Goal: Task Accomplishment & Management: Manage account settings

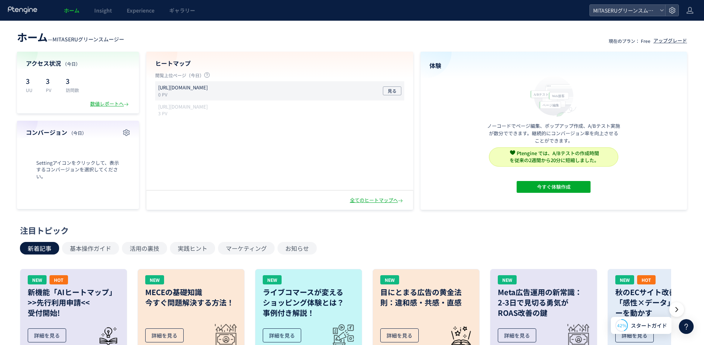
click at [208, 88] on p "[URL][DOMAIN_NAME]" at bounding box center [183, 87] width 50 height 7
click at [98, 15] on link "Insight" at bounding box center [103, 10] width 33 height 21
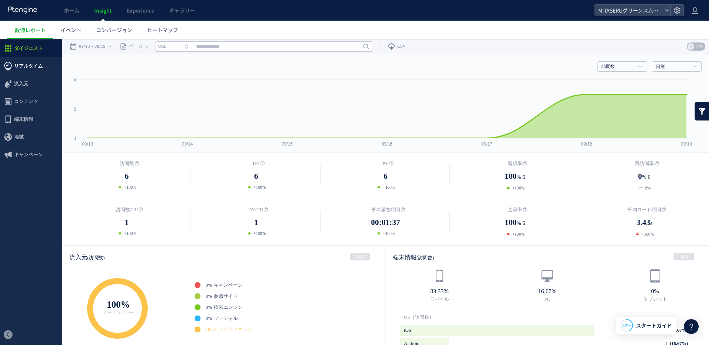
click at [47, 70] on span "リアルタイム" at bounding box center [31, 66] width 62 height 18
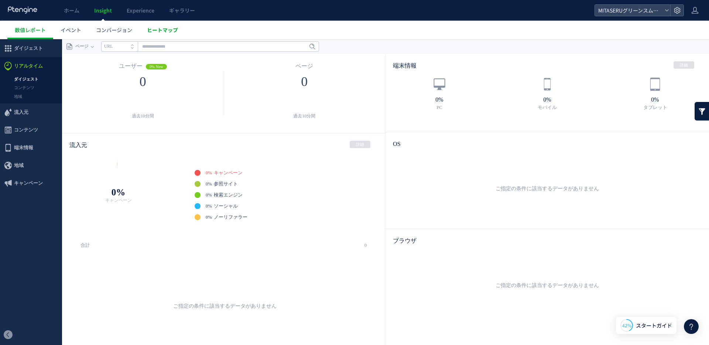
click at [168, 25] on link "ヒートマップ" at bounding box center [163, 30] width 46 height 18
click at [169, 34] on link "ヒートマップ" at bounding box center [163, 30] width 46 height 18
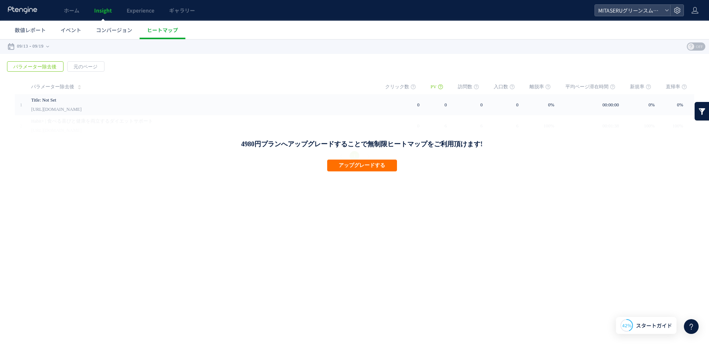
click at [30, 11] on icon at bounding box center [22, 9] width 31 height 7
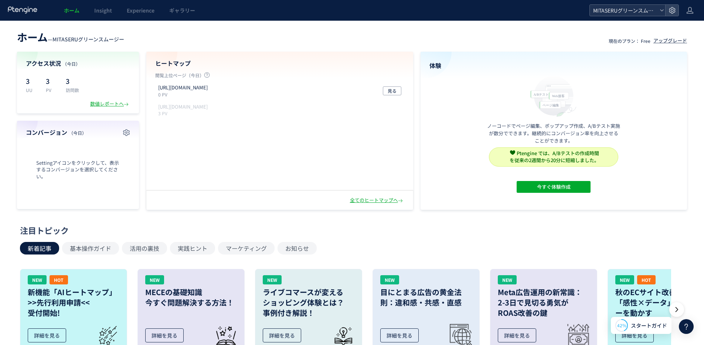
click at [651, 13] on span "MITASERUグリーンスムージー" at bounding box center [624, 10] width 66 height 11
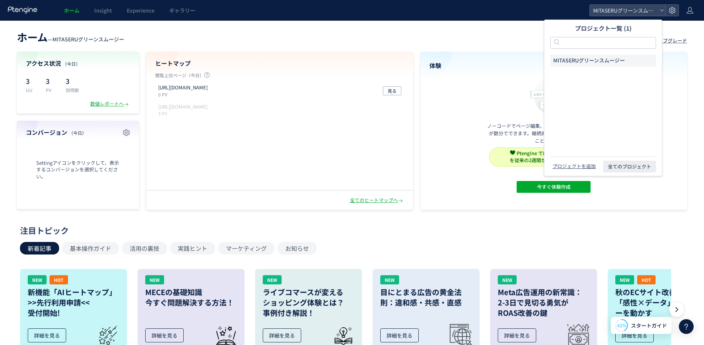
click at [696, 10] on header "ホーム Insight Experience ギャラリー MITASERUグリーンスムージー" at bounding box center [352, 10] width 704 height 21
click at [692, 11] on icon at bounding box center [689, 10] width 7 height 7
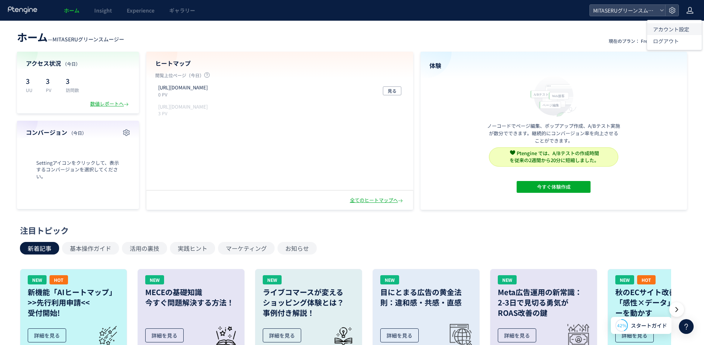
click at [672, 26] on span "アカウント設定" at bounding box center [671, 28] width 36 height 7
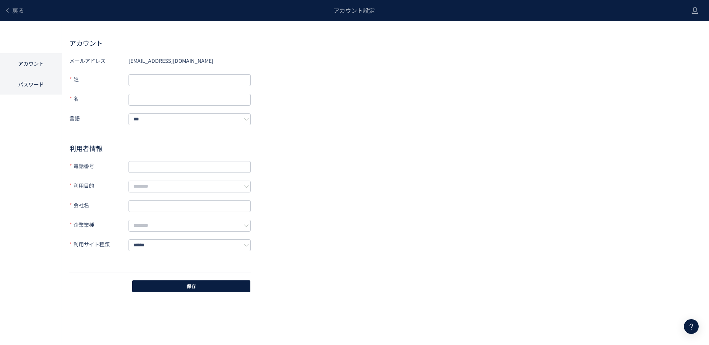
click at [21, 86] on li "パスワード" at bounding box center [31, 84] width 62 height 21
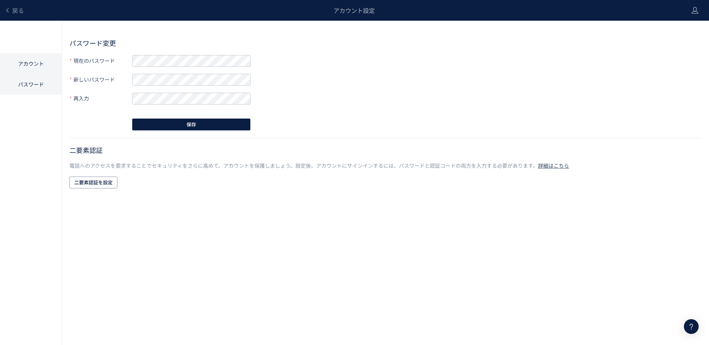
click at [27, 68] on li "アカウント" at bounding box center [31, 63] width 62 height 21
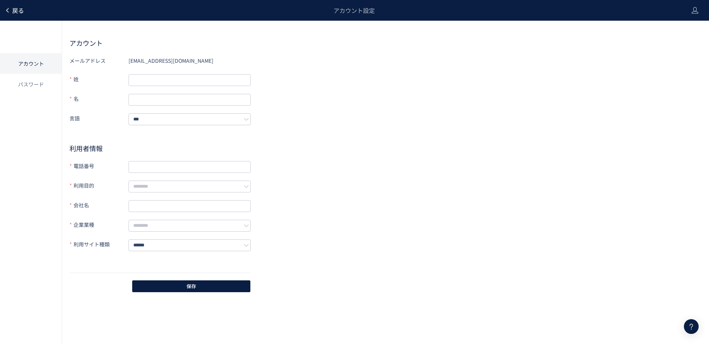
click at [8, 7] on link "戻る" at bounding box center [14, 10] width 20 height 8
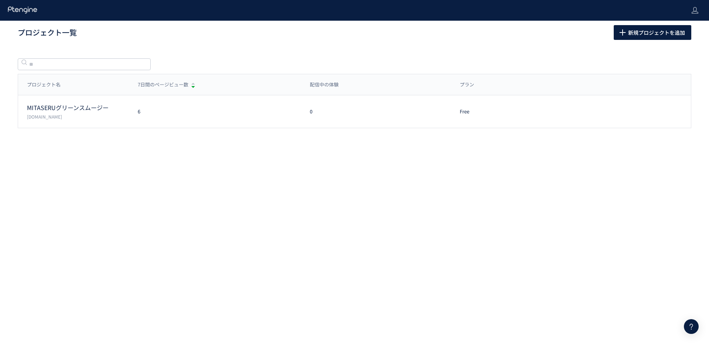
click at [18, 13] on icon at bounding box center [22, 9] width 31 height 7
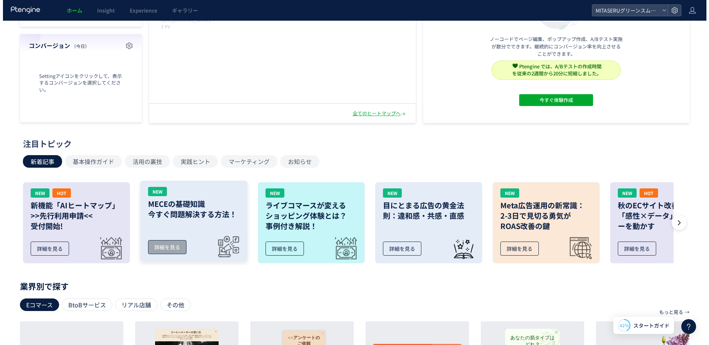
scroll to position [205, 0]
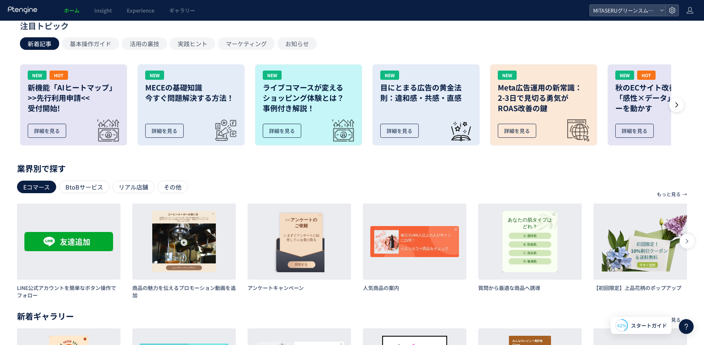
click at [653, 2] on header "ホーム Insight Experience ギャラリー MITASERUグリーンスムージー" at bounding box center [352, 10] width 704 height 21
click at [652, 8] on span "MITASERUグリーンスムージー" at bounding box center [624, 10] width 66 height 11
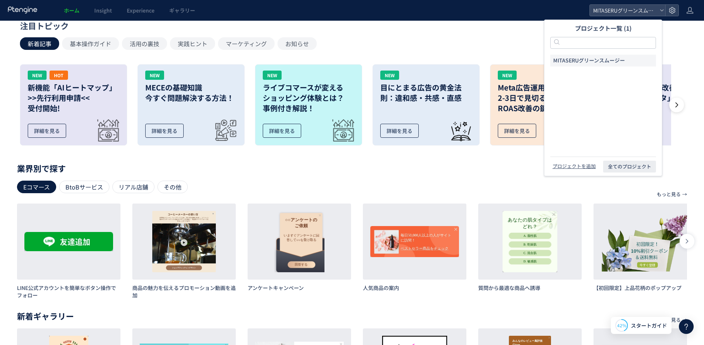
click at [700, 92] on div "注目トピック 新着記事 基本操作ガイド 活用の裏技 実践ヒント マーケティング お知らせ NEW HOT 新機能「AIヒートマップ」 >>先行利用申請<< 受…" at bounding box center [349, 85] width 707 height 131
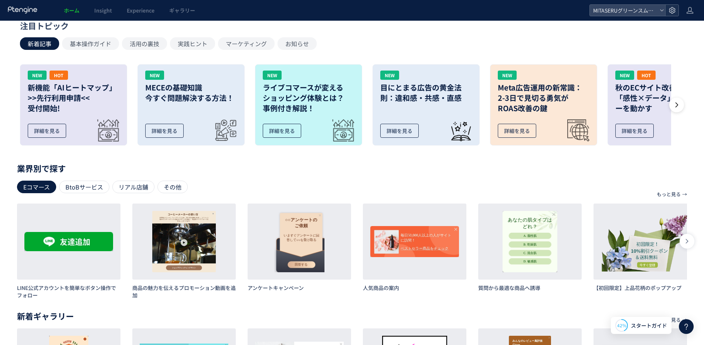
click at [672, 13] on icon at bounding box center [671, 10] width 7 height 7
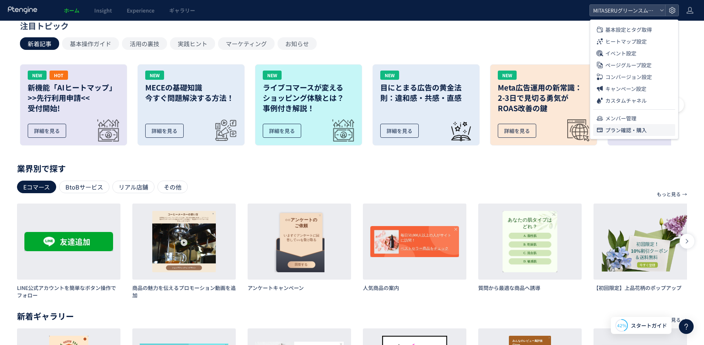
click at [621, 130] on span "プラン確認・購入" at bounding box center [625, 130] width 41 height 12
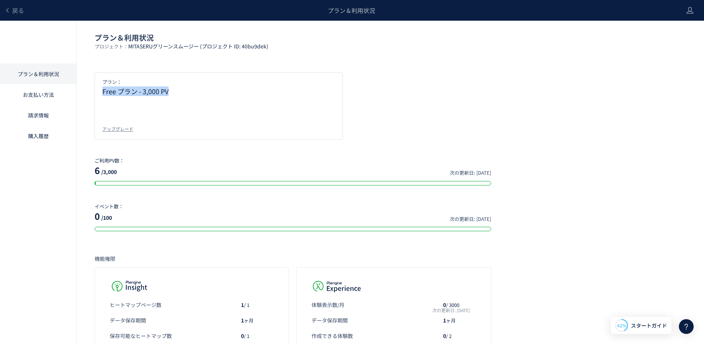
drag, startPoint x: 194, startPoint y: 89, endPoint x: 103, endPoint y: 92, distance: 90.9
click at [103, 92] on p "Free プラン - 3,000 PV" at bounding box center [218, 91] width 233 height 7
drag, startPoint x: 100, startPoint y: 91, endPoint x: 170, endPoint y: 93, distance: 69.5
click at [170, 93] on div "プラン： Free プラン - 3,000 PV アップグレード" at bounding box center [219, 105] width 248 height 67
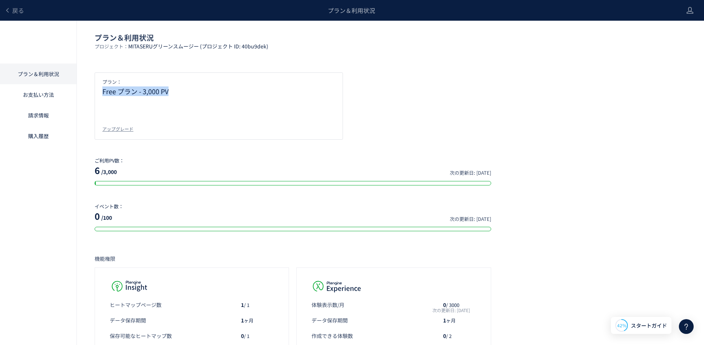
click at [170, 93] on p "Free プラン - 3,000 PV" at bounding box center [218, 91] width 233 height 7
click at [49, 91] on link "お支払い方法" at bounding box center [38, 94] width 76 height 21
click at [19, 18] on div "戻る" at bounding box center [14, 10] width 20 height 21
click at [18, 13] on span "戻る" at bounding box center [18, 10] width 12 height 9
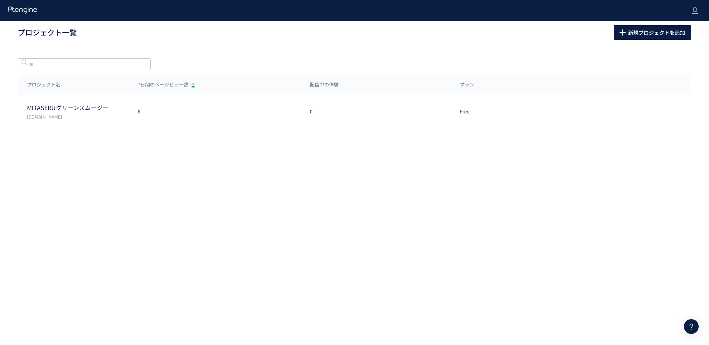
click at [22, 10] on icon at bounding box center [22, 9] width 31 height 7
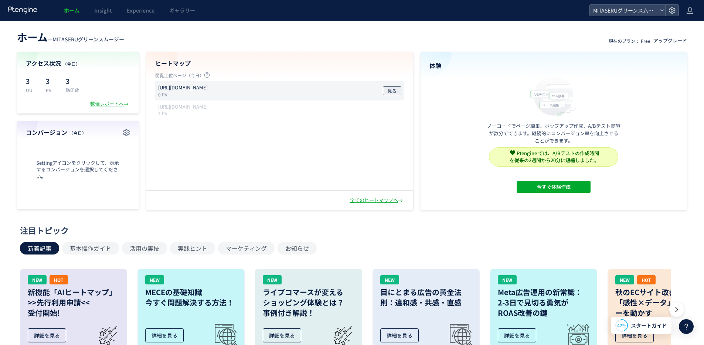
click at [392, 92] on span "見る" at bounding box center [392, 90] width 9 height 9
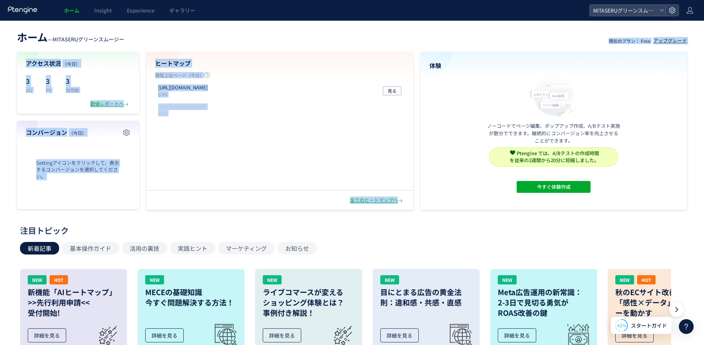
drag, startPoint x: 608, startPoint y: 41, endPoint x: 649, endPoint y: 45, distance: 40.9
click at [649, 45] on div "ホーム — MITASERUグリーンスムージー 現在のプラン： Free アップグレード アクセス状況 （[DATE]） 3 UU 3 PV 3 訪問数 数値…" at bounding box center [352, 119] width 704 height 182
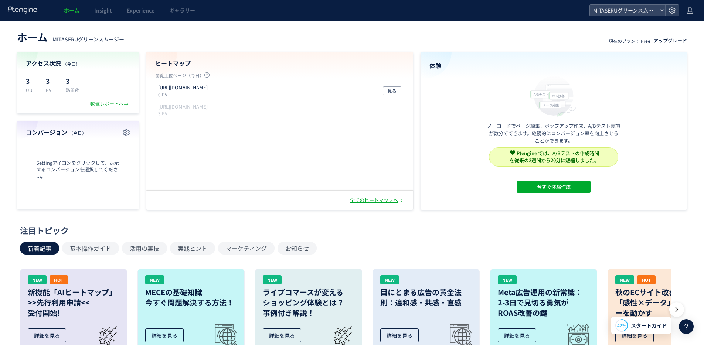
click at [658, 41] on div "アップグレード" at bounding box center [670, 40] width 34 height 7
click at [688, 11] on icon at bounding box center [689, 10] width 7 height 7
click at [674, 28] on span "アカウント設定" at bounding box center [671, 28] width 36 height 7
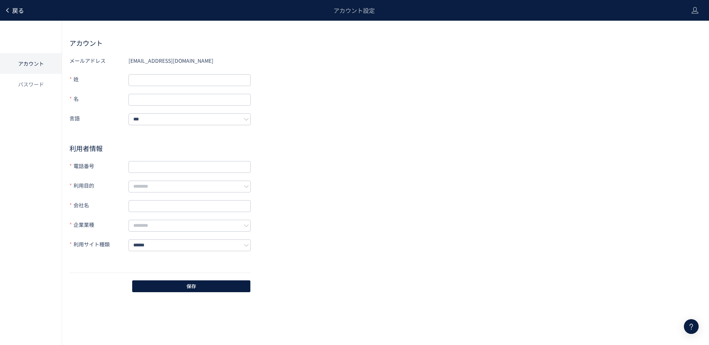
click at [19, 9] on span "戻る" at bounding box center [18, 10] width 12 height 9
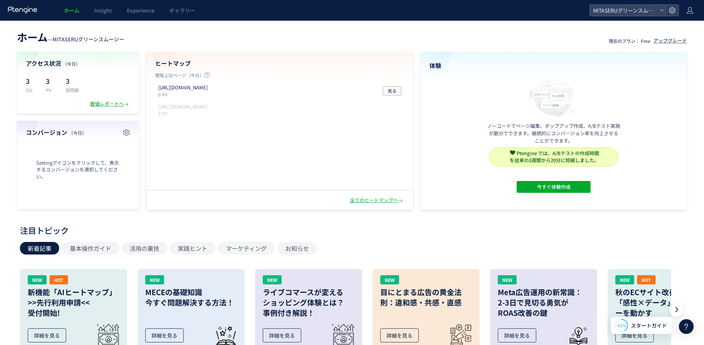
click at [110, 103] on div "数値レポートへ" at bounding box center [110, 103] width 40 height 7
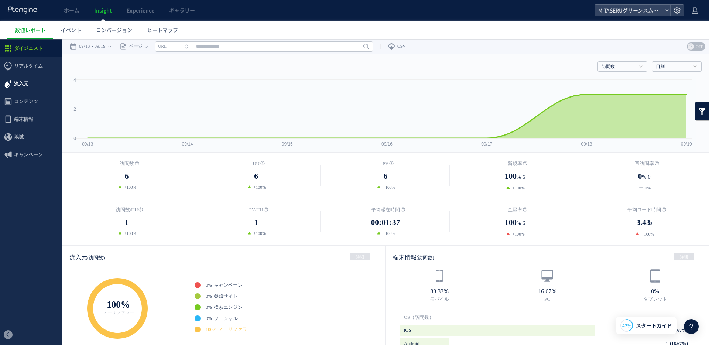
click at [30, 77] on span "流入元" at bounding box center [31, 84] width 62 height 18
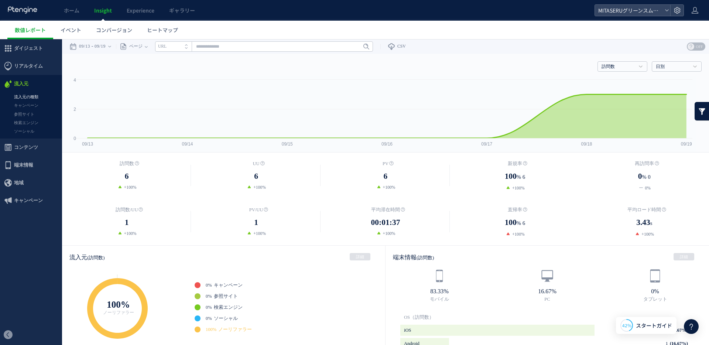
click at [28, 96] on link "流入元の種類" at bounding box center [31, 97] width 62 height 8
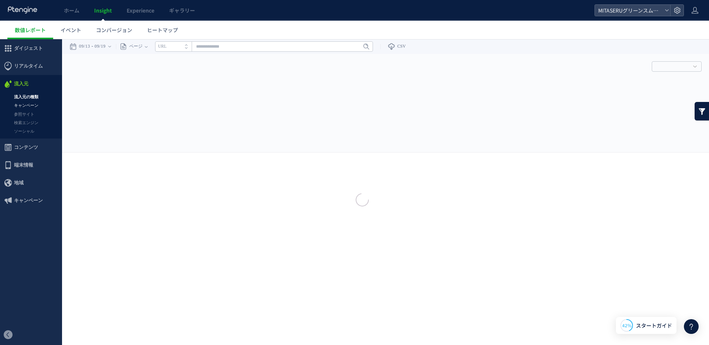
click at [28, 105] on link "キャンペーン" at bounding box center [31, 105] width 62 height 8
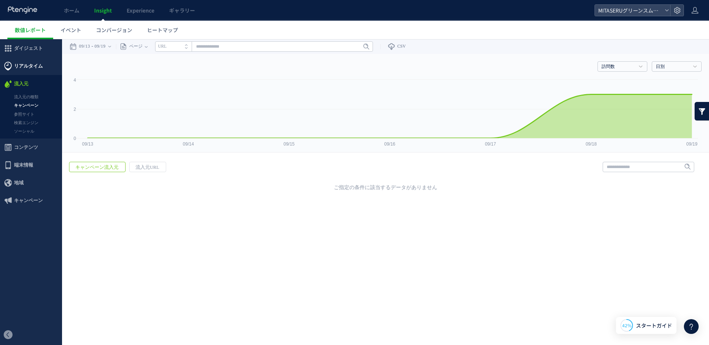
click at [24, 68] on span "リアルタイム" at bounding box center [28, 66] width 29 height 18
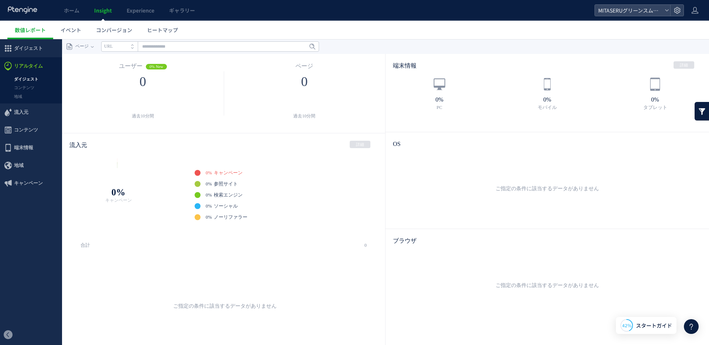
click at [224, 170] on span "キャンペーン" at bounding box center [228, 172] width 29 height 5
click at [235, 215] on span "ノーリファラー" at bounding box center [231, 217] width 34 height 5
click at [232, 207] on span "ソーシャル" at bounding box center [226, 206] width 24 height 5
click at [124, 31] on span "コンバージョン" at bounding box center [114, 29] width 36 height 7
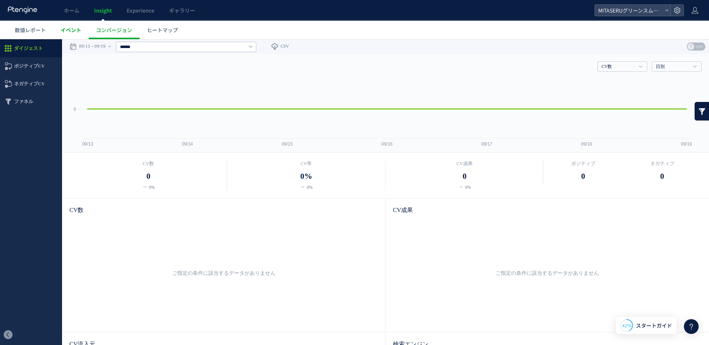
click at [71, 28] on span "イベント" at bounding box center [71, 29] width 21 height 7
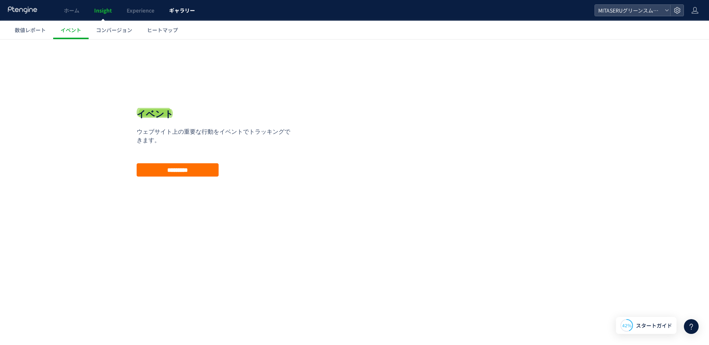
click at [179, 14] on link "ギャラリー" at bounding box center [182, 10] width 41 height 21
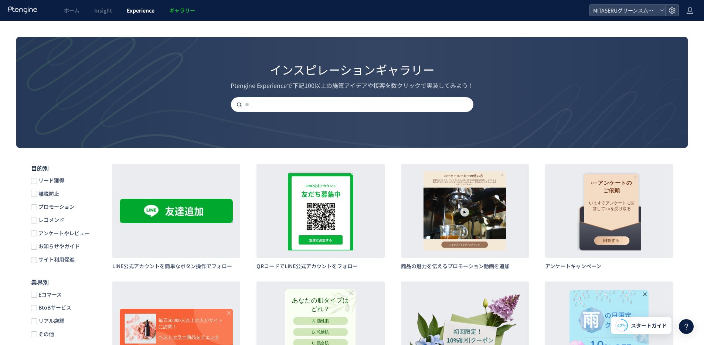
click at [143, 14] on span "Experience" at bounding box center [141, 10] width 28 height 7
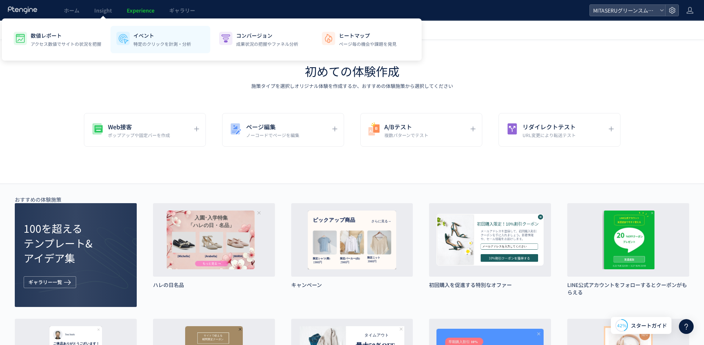
click at [175, 37] on p "イベント" at bounding box center [162, 35] width 58 height 7
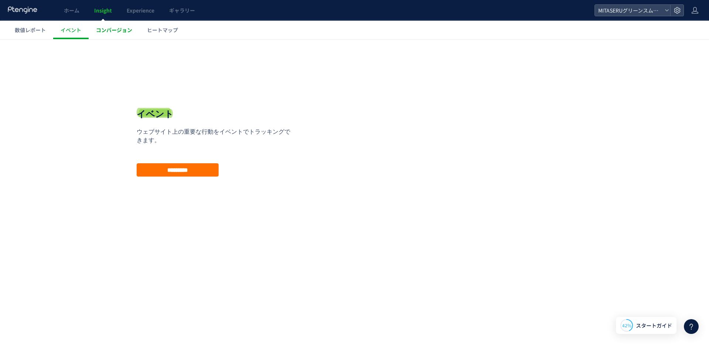
click at [109, 31] on span "コンバージョン" at bounding box center [114, 29] width 36 height 7
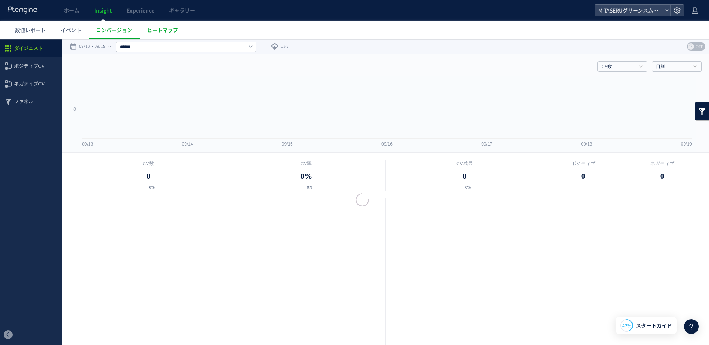
click at [160, 32] on span "ヒートマップ" at bounding box center [162, 29] width 31 height 7
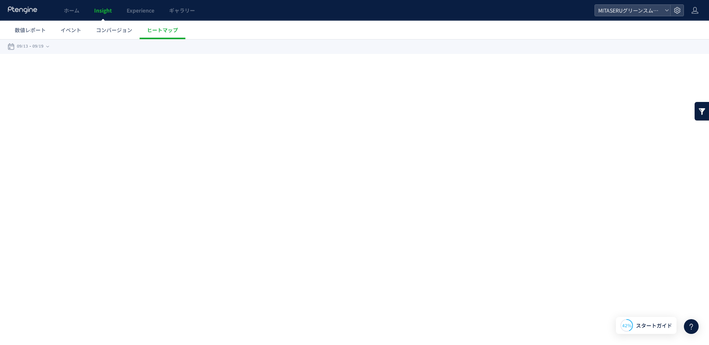
click at [165, 31] on div at bounding box center [354, 172] width 709 height 345
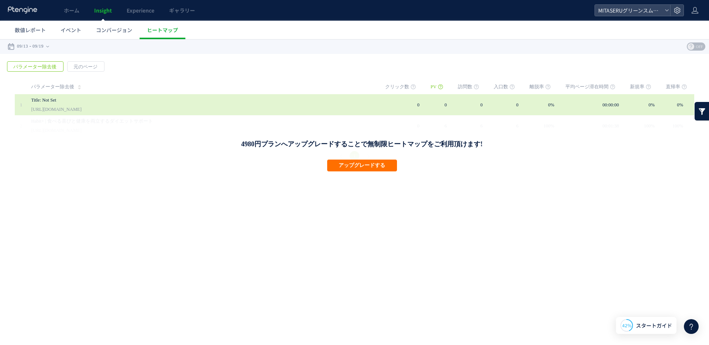
click at [65, 96] on link "Title: Not Set" at bounding box center [201, 100] width 340 height 9
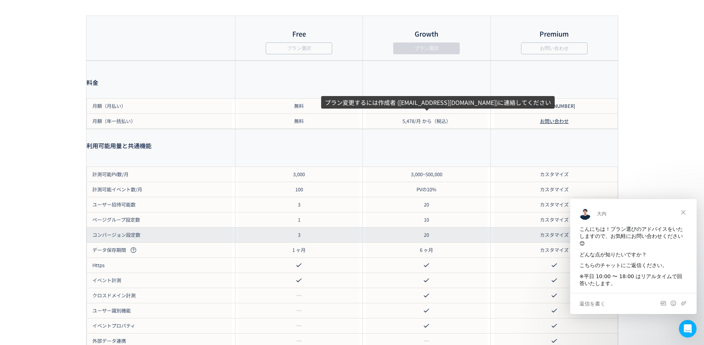
scroll to position [904, 0]
